Goal: Task Accomplishment & Management: Use online tool/utility

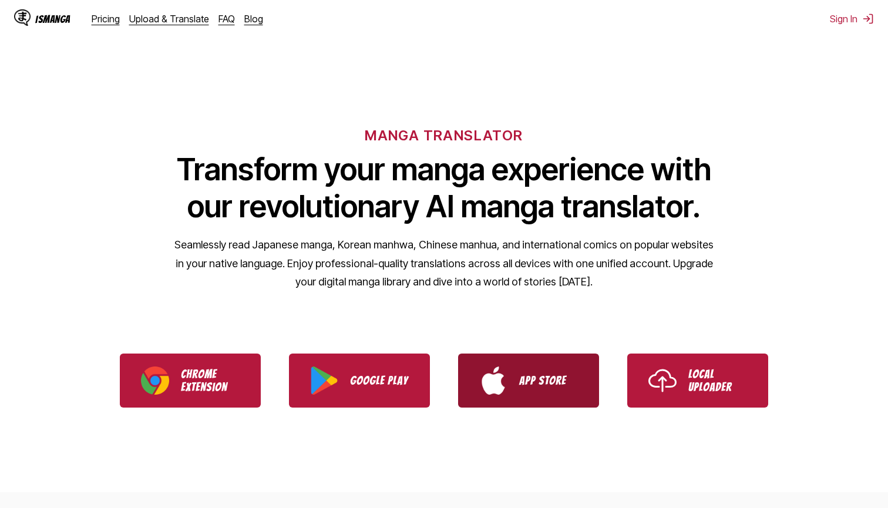
click at [561, 393] on link "App Store" at bounding box center [528, 380] width 141 height 54
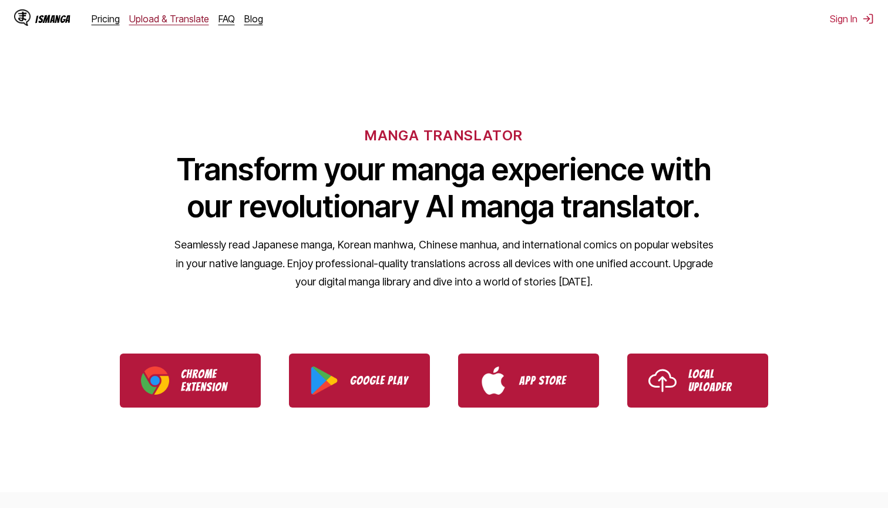
click at [169, 20] on link "Upload & Translate" at bounding box center [169, 19] width 80 height 12
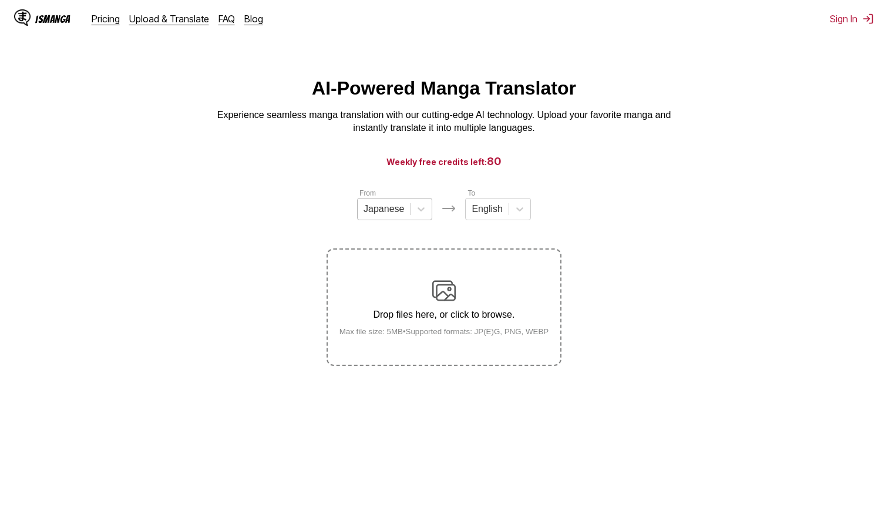
click at [398, 204] on div "Japanese" at bounding box center [383, 209] width 41 height 11
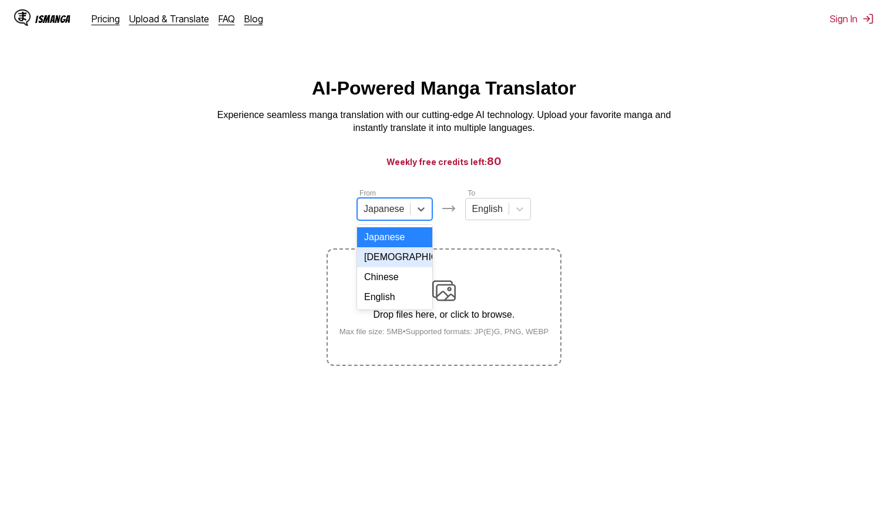
click at [396, 258] on div "[DEMOGRAPHIC_DATA]" at bounding box center [394, 257] width 75 height 20
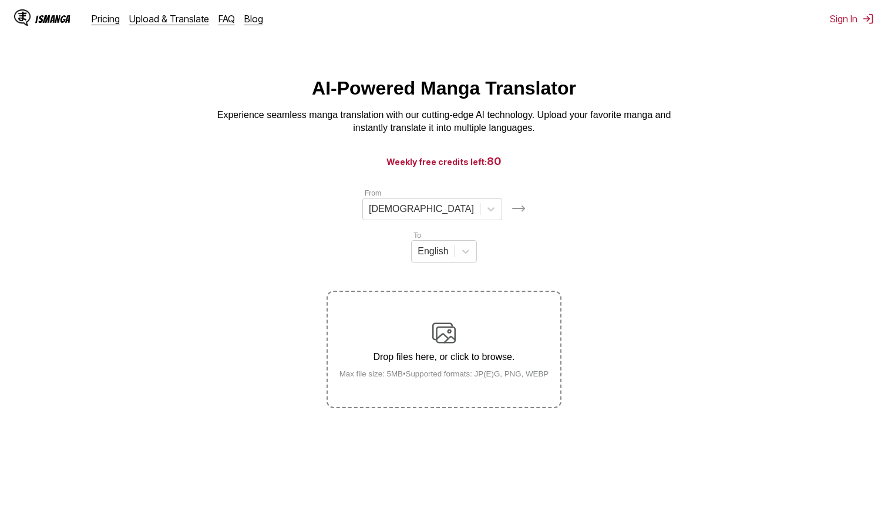
click at [430, 321] on div "Drop files here, or click to browse. Max file size: 5MB • Supported formats: JP…" at bounding box center [444, 349] width 228 height 57
click at [0, 0] on input "Drop files here, or click to browse. Max file size: 5MB • Supported formats: JP…" at bounding box center [0, 0] width 0 height 0
click at [174, 19] on link "Upload & Translate" at bounding box center [169, 19] width 80 height 12
click at [55, 16] on div "IsManga" at bounding box center [52, 19] width 35 height 11
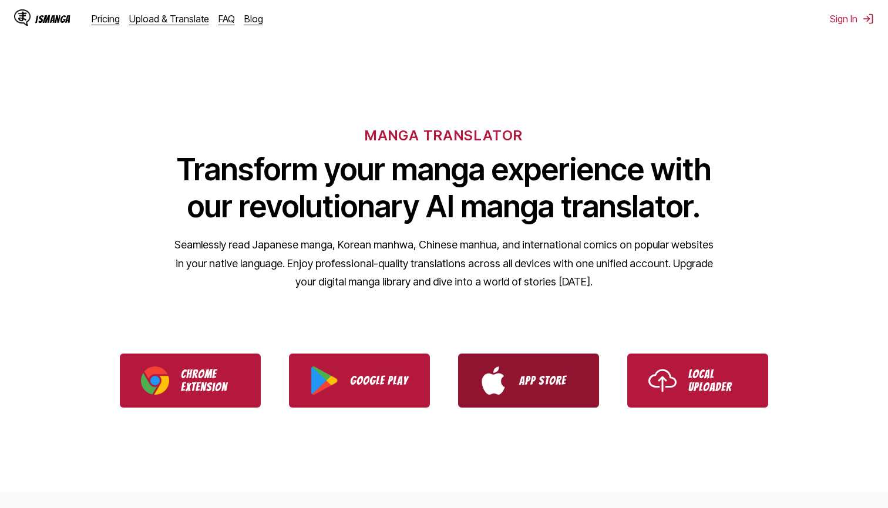
click at [550, 365] on link "App Store" at bounding box center [528, 380] width 141 height 54
